Goal: Check status: Check status

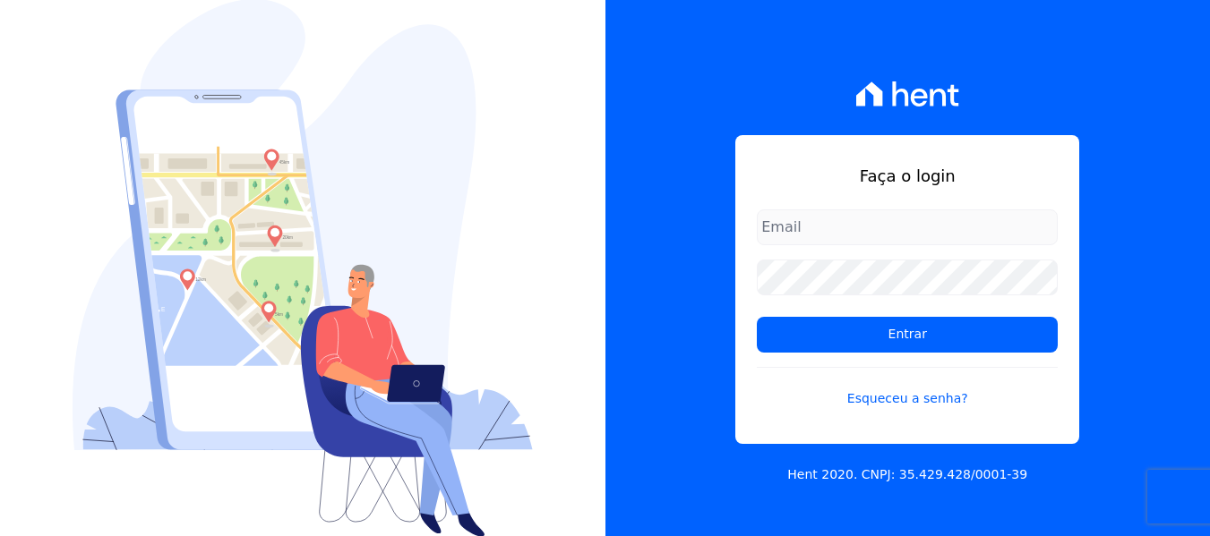
click at [988, 215] on input "email" at bounding box center [907, 228] width 301 height 36
type input "[PERSON_NAME][EMAIL_ADDRESS][DOMAIN_NAME]"
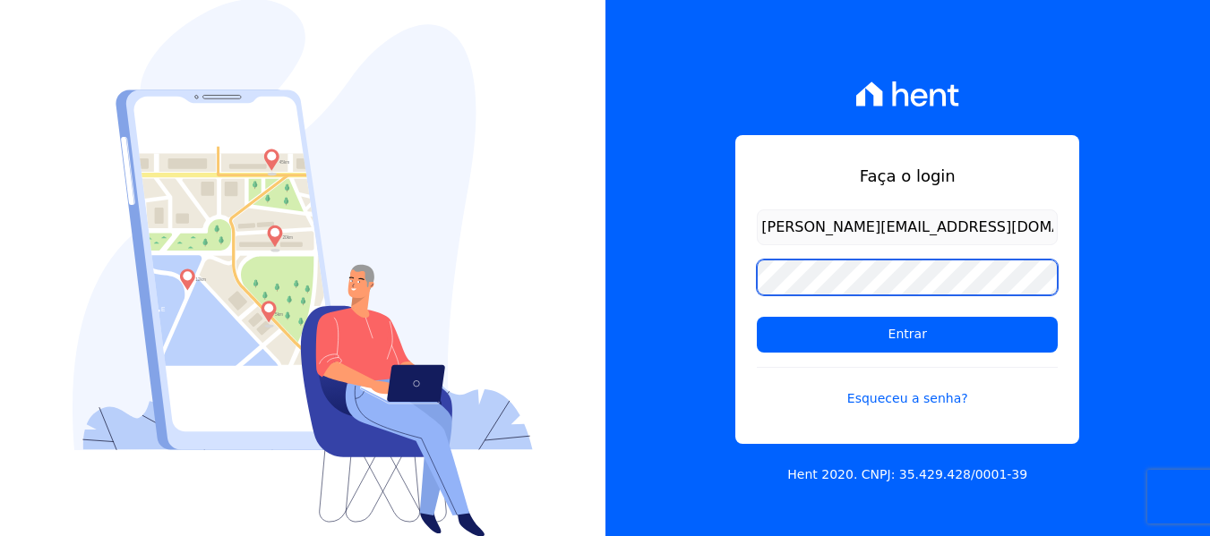
click at [757, 317] on input "Entrar" at bounding box center [907, 335] width 301 height 36
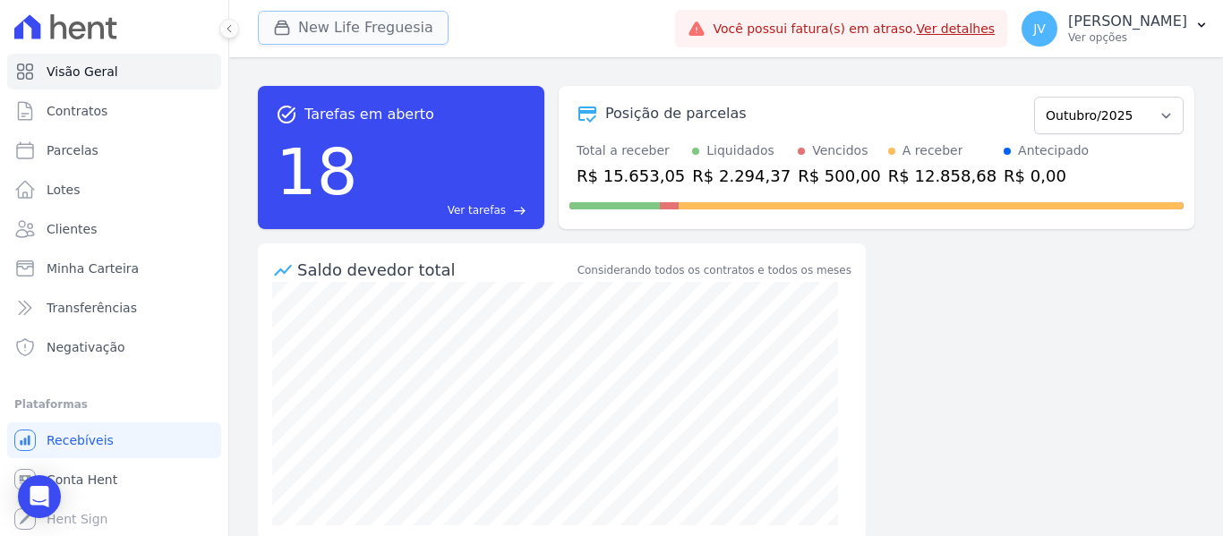
click at [341, 40] on button "New Life Freguesia" at bounding box center [353, 28] width 191 height 34
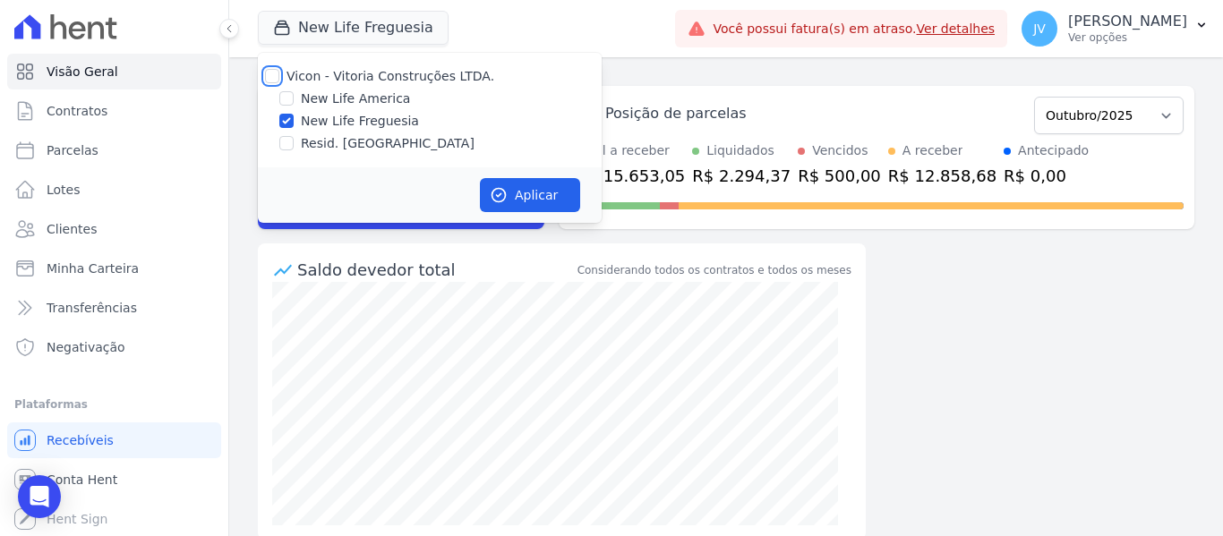
click at [276, 73] on input "Vicon - Vitoria Construções LTDA." at bounding box center [272, 76] width 14 height 14
checkbox input "true"
click at [506, 191] on icon "button" at bounding box center [499, 195] width 18 height 18
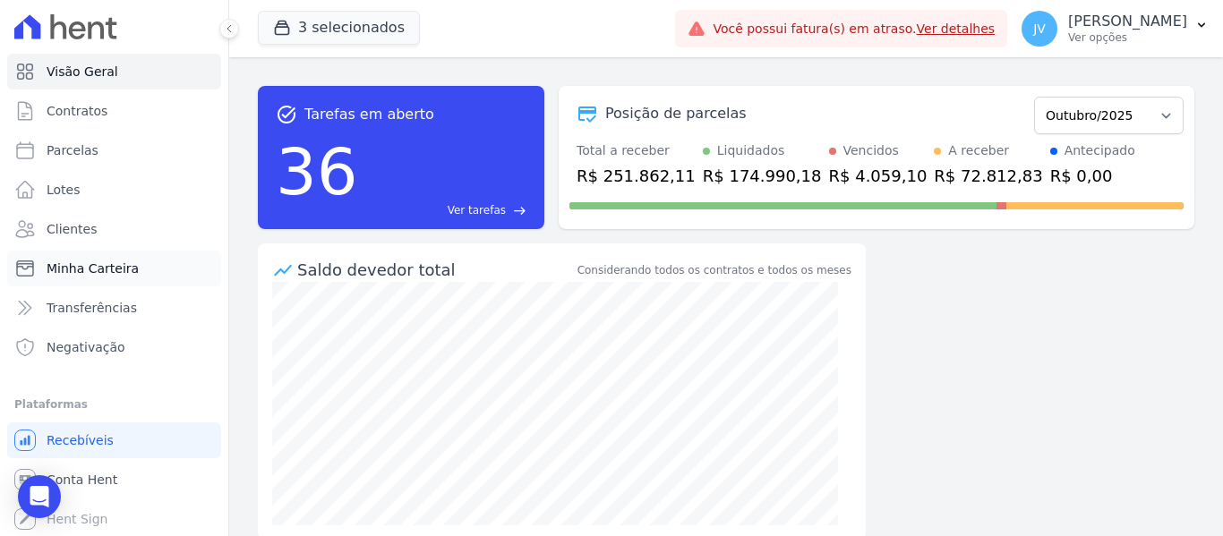
click at [114, 276] on span "Minha Carteira" at bounding box center [93, 269] width 92 height 18
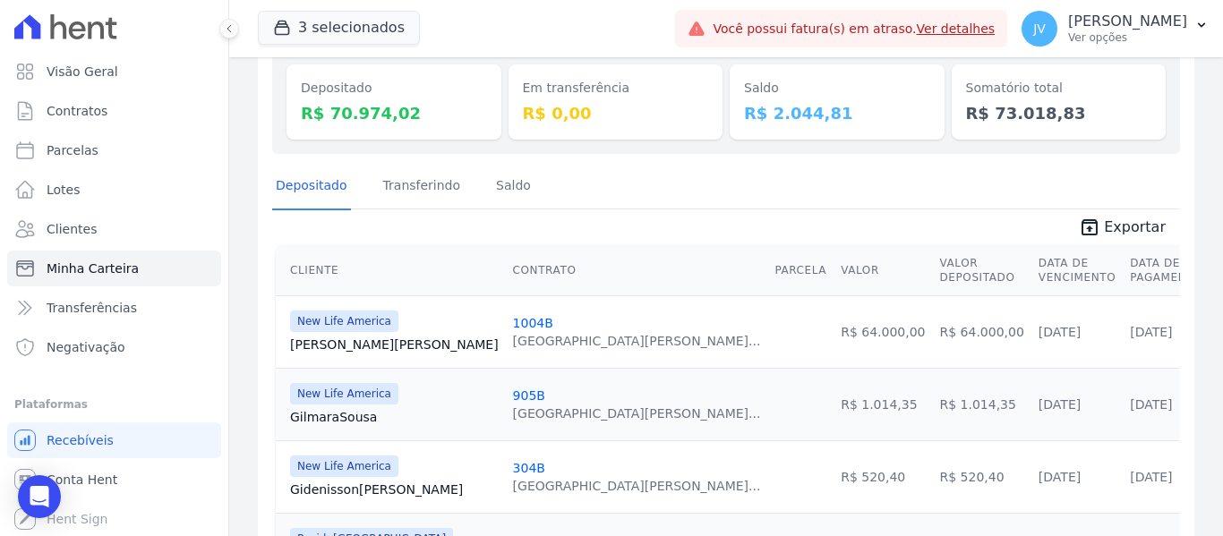
scroll to position [179, 0]
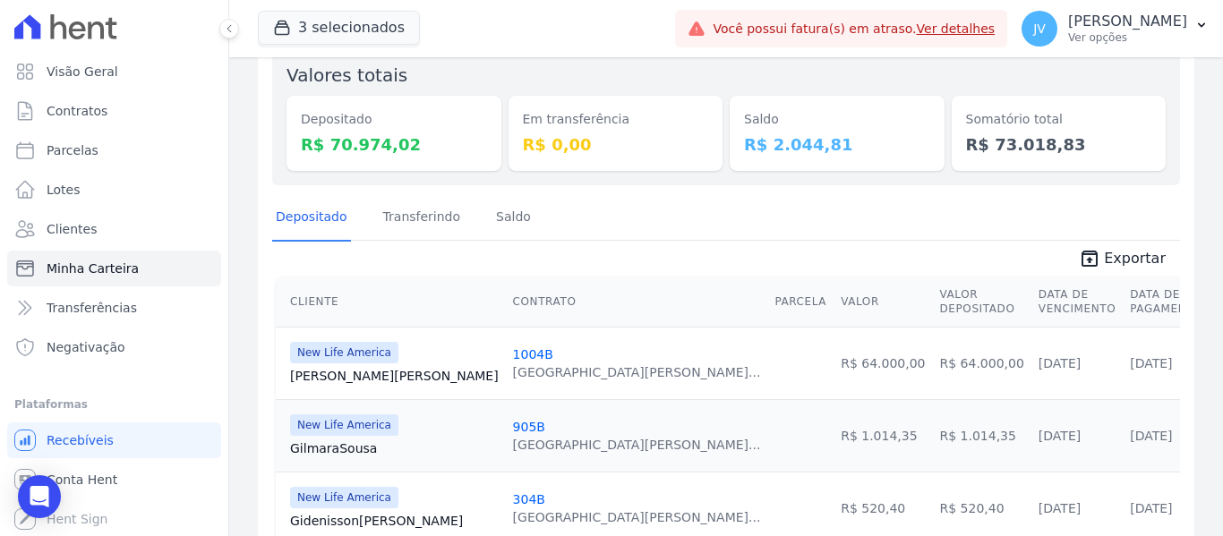
click at [567, 231] on div "Depositado Transferindo [GEOGRAPHIC_DATA]" at bounding box center [726, 218] width 908 height 44
click at [716, 90] on div "Valores totais Depositado R$ 70.974,02 Em transferência R$ 0,00 [GEOGRAPHIC_DAT…" at bounding box center [726, 116] width 908 height 138
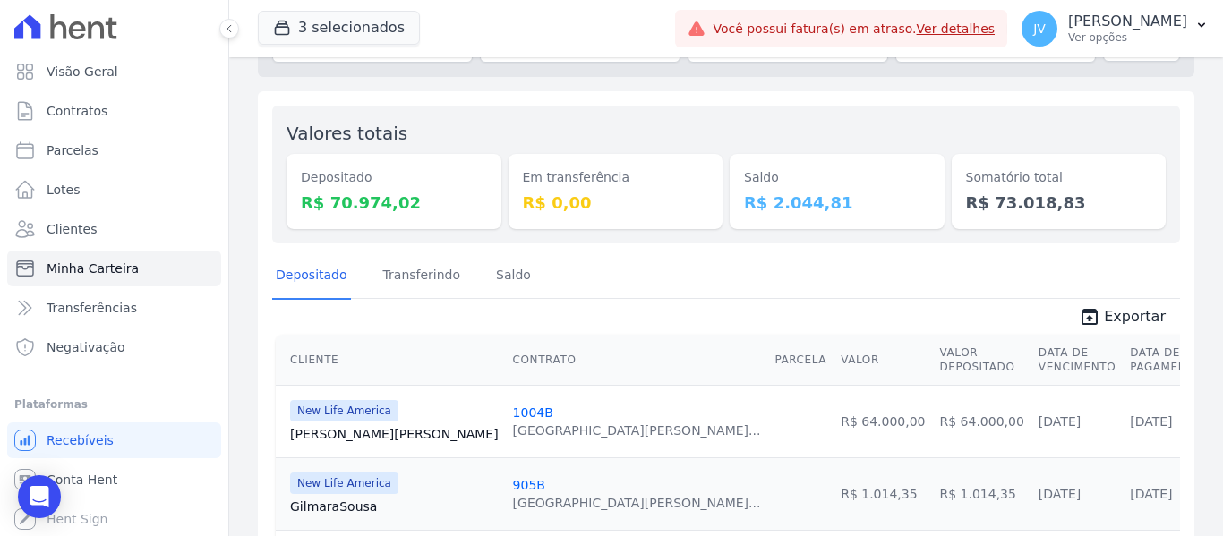
scroll to position [90, 0]
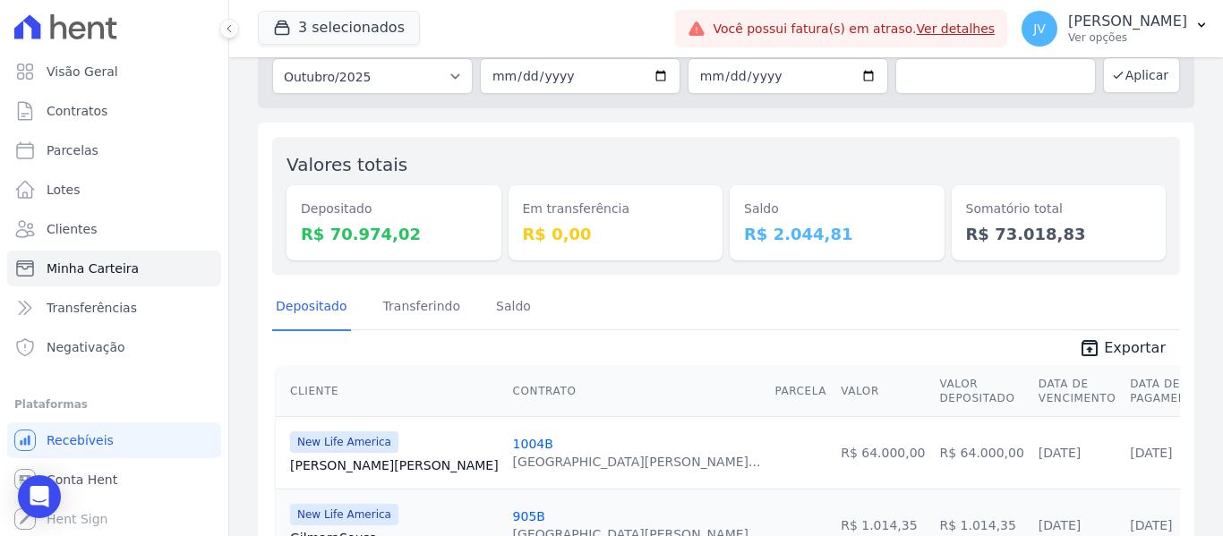
drag, startPoint x: 586, startPoint y: 225, endPoint x: 501, endPoint y: 191, distance: 91.6
click at [501, 191] on div "Valores totais Depositado R$ 70.974,02 Em transferência R$ 0,00 [GEOGRAPHIC_DAT…" at bounding box center [726, 206] width 908 height 138
drag, startPoint x: 827, startPoint y: 232, endPoint x: 690, endPoint y: 177, distance: 147.5
click at [690, 177] on div "Valores totais Depositado R$ 70.974,02 Em transferência R$ 0,00 [GEOGRAPHIC_DAT…" at bounding box center [726, 206] width 908 height 138
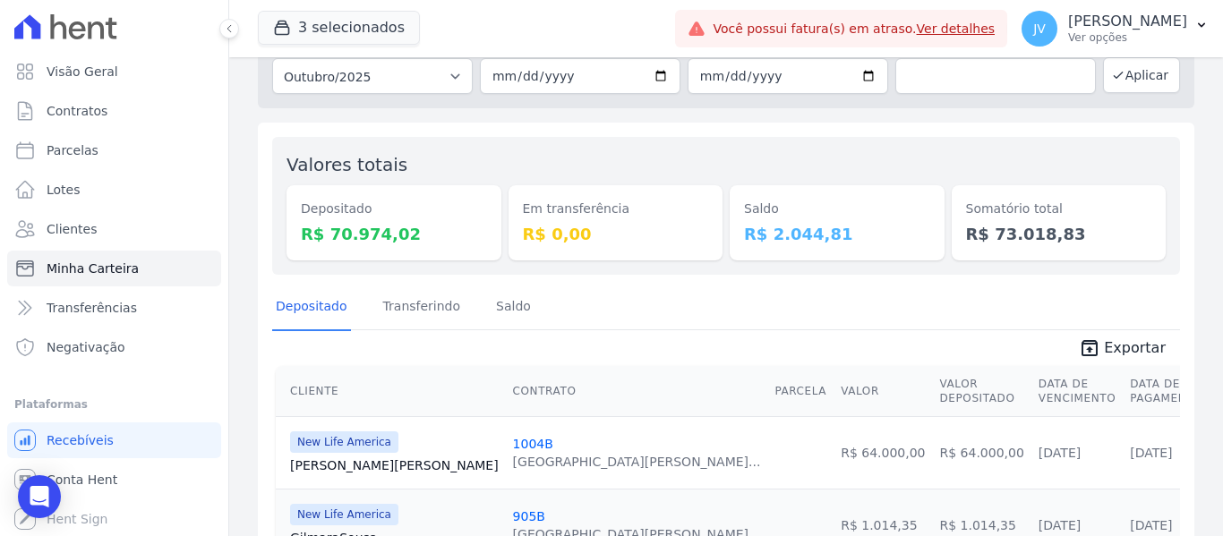
drag, startPoint x: 769, startPoint y: 222, endPoint x: 723, endPoint y: 199, distance: 52.1
click at [730, 199] on div "Saldo R$ 2.044,81" at bounding box center [837, 222] width 215 height 75
click at [730, 169] on div "Saldo R$ 2.044,81" at bounding box center [837, 205] width 215 height 109
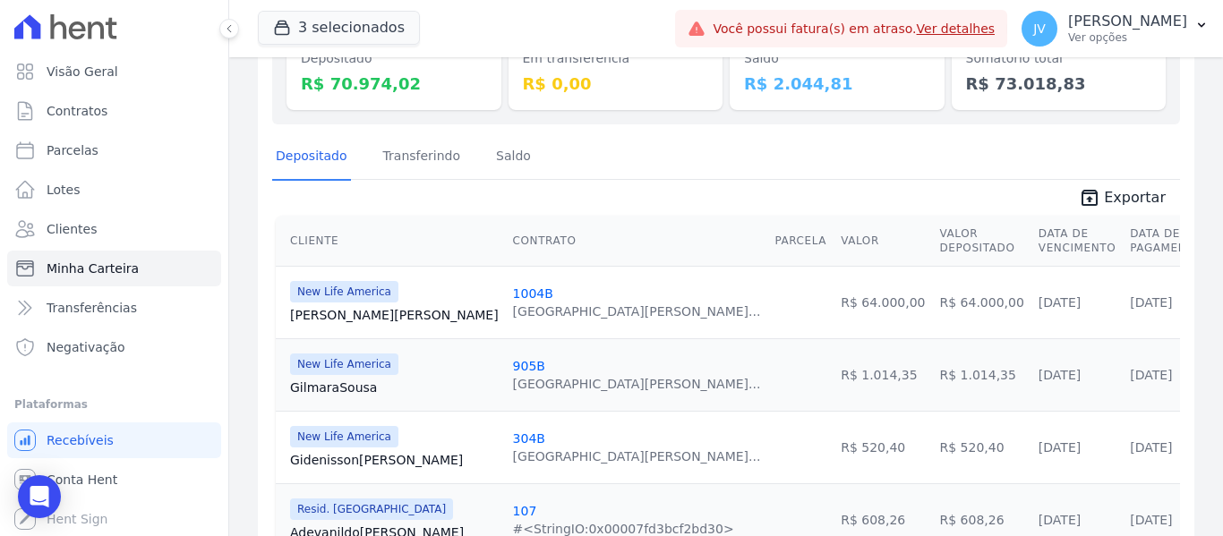
scroll to position [0, 0]
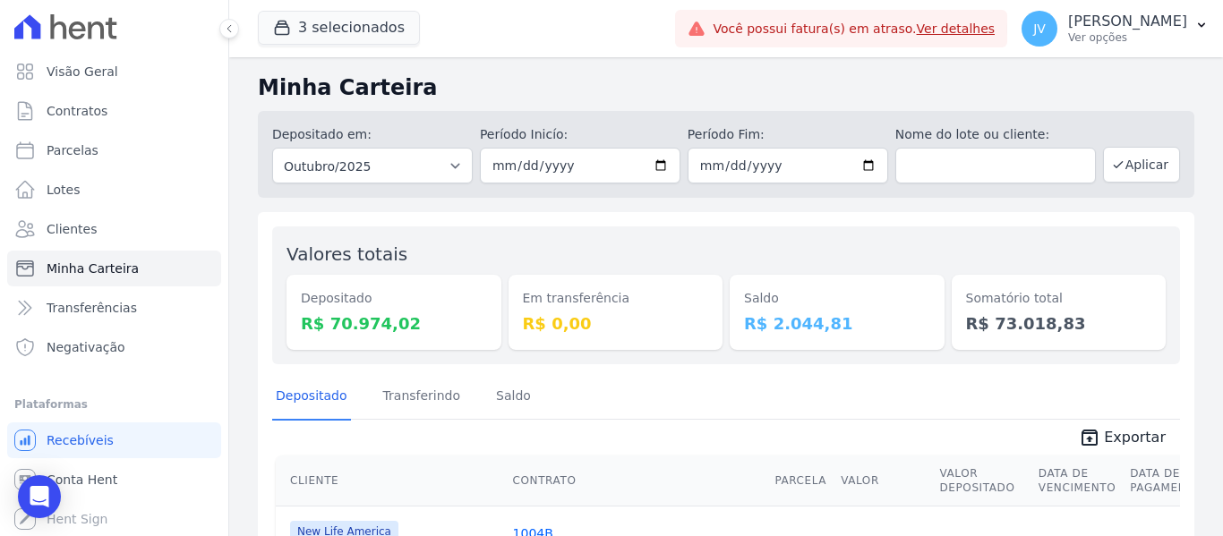
drag, startPoint x: 836, startPoint y: 326, endPoint x: 755, endPoint y: 296, distance: 86.7
click at [755, 296] on div "Saldo R$ 2.044,81" at bounding box center [837, 312] width 215 height 75
click at [762, 257] on div "Saldo R$ 2.044,81" at bounding box center [837, 295] width 215 height 109
click at [852, 321] on dd "R$ 2.044,81" at bounding box center [837, 324] width 186 height 24
drag, startPoint x: 819, startPoint y: 313, endPoint x: 724, endPoint y: 260, distance: 109.1
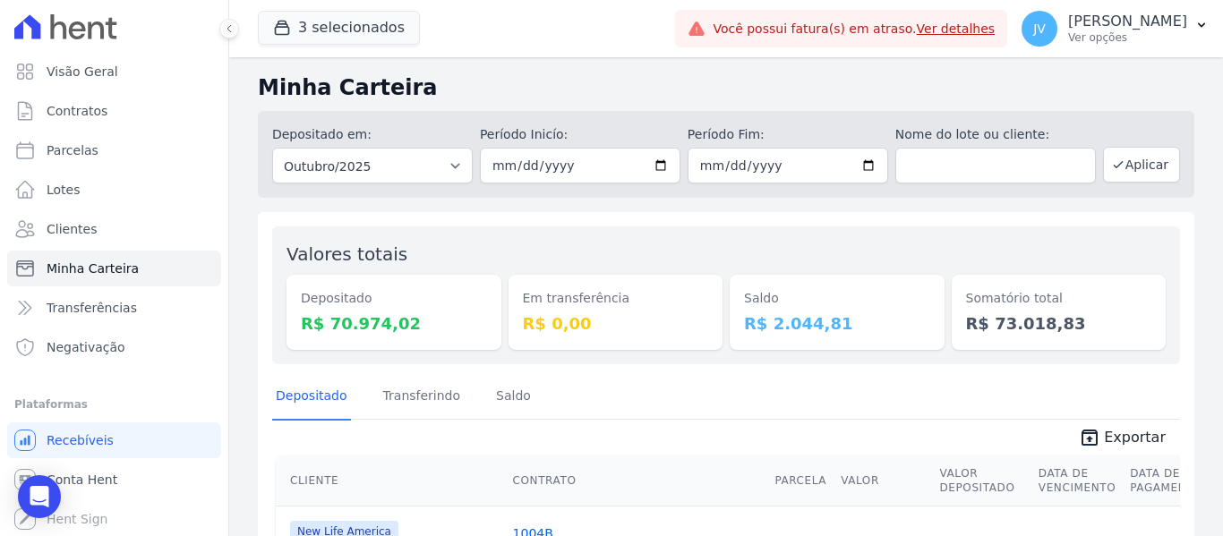
click at [738, 296] on div "Saldo R$ 2.044,81" at bounding box center [837, 312] width 215 height 75
click at [707, 236] on div "Valores totais Depositado R$ 70.974,02 Em transferência R$ 0,00 [GEOGRAPHIC_DAT…" at bounding box center [726, 296] width 908 height 138
click at [678, 292] on dt "Em transferência" at bounding box center [616, 298] width 186 height 19
click at [730, 261] on div "Saldo R$ 2.044,81" at bounding box center [837, 295] width 215 height 109
